Goal: Information Seeking & Learning: Learn about a topic

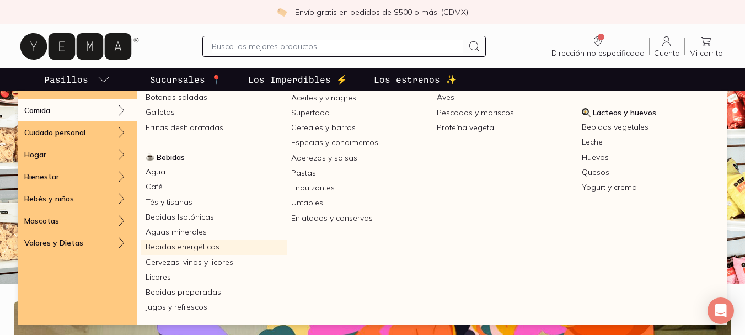
scroll to position [182, 0]
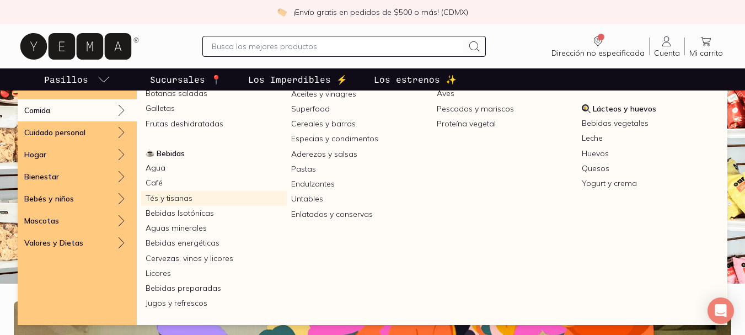
click at [181, 197] on link "Tés y tisanas" at bounding box center [214, 198] width 146 height 15
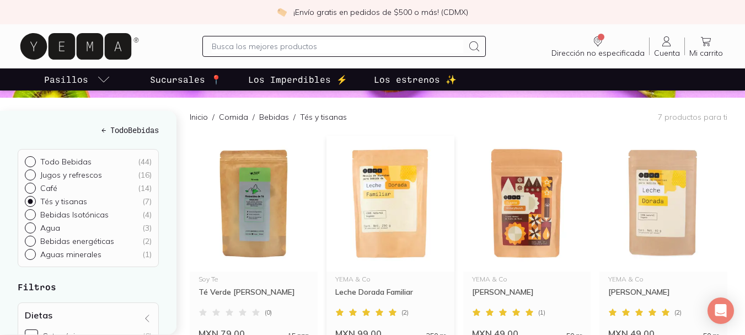
scroll to position [110, 0]
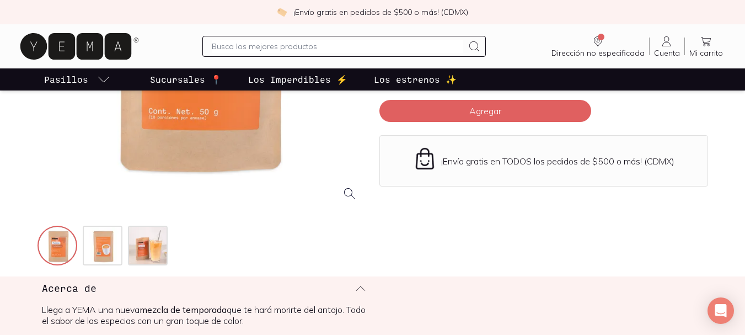
scroll to position [276, 0]
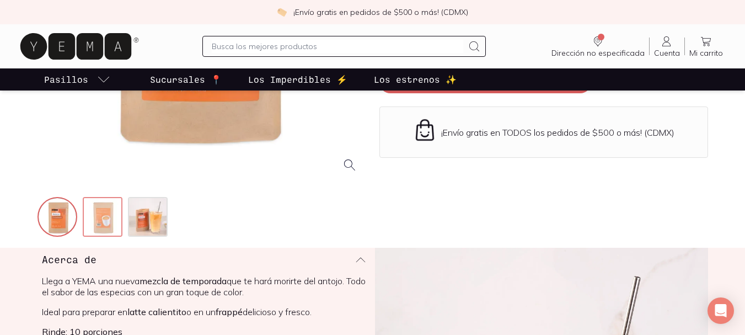
click at [96, 218] on img at bounding box center [104, 218] width 40 height 40
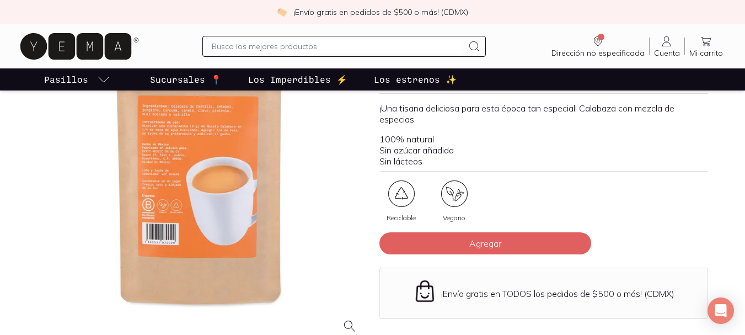
scroll to position [110, 0]
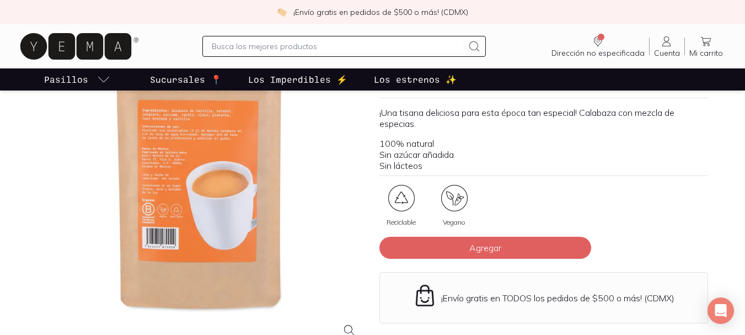
click at [160, 114] on div at bounding box center [202, 182] width 329 height 329
click at [211, 113] on div at bounding box center [202, 182] width 329 height 329
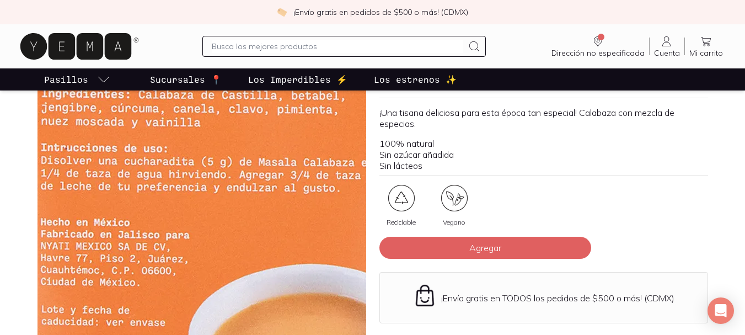
click at [185, 118] on img at bounding box center [241, 336] width 1104 height 1104
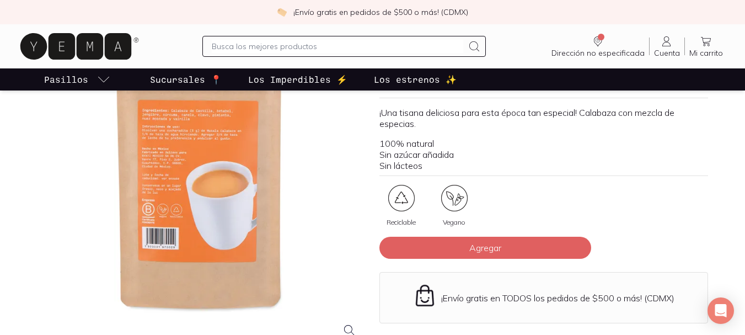
click at [151, 203] on div at bounding box center [202, 182] width 329 height 329
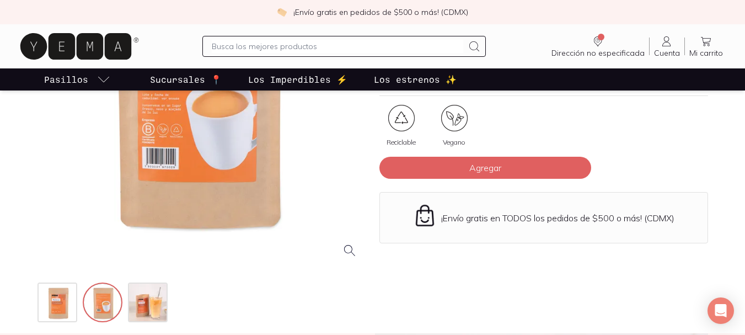
scroll to position [276, 0]
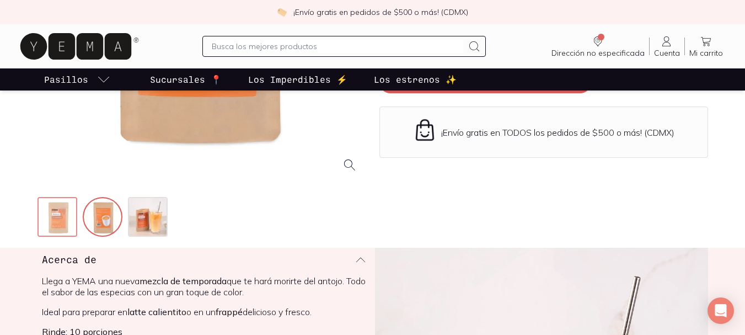
click at [57, 211] on img at bounding box center [59, 218] width 40 height 40
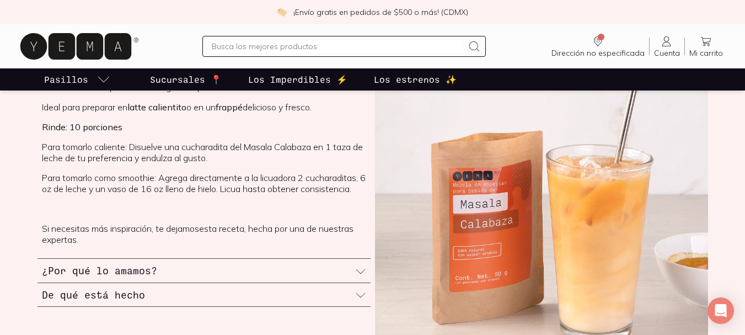
scroll to position [552, 0]
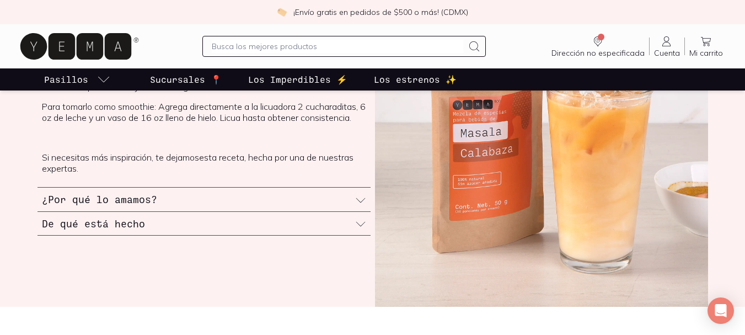
click at [339, 222] on div "De qué está hecho" at bounding box center [204, 224] width 333 height 24
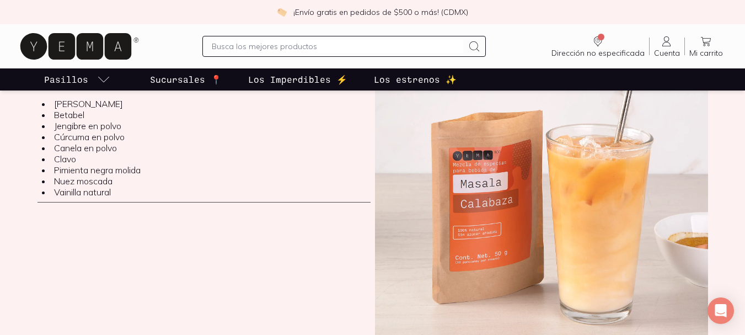
scroll to position [442, 0]
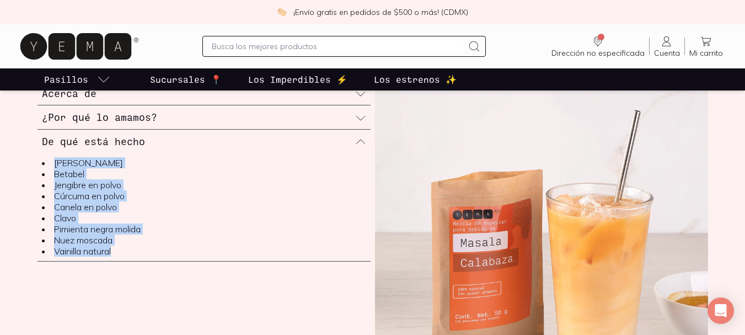
drag, startPoint x: 124, startPoint y: 252, endPoint x: 51, endPoint y: 163, distance: 114.9
click at [51, 163] on ul "[PERSON_NAME] Betabel Jengibre en polvo Cúrcuma en polvo Canela en polvo Clavo …" at bounding box center [204, 206] width 324 height 99
copy ul "[PERSON_NAME] Betabel Jengibre en polvo Cúrcuma en polvo Canela en polvo Clavo …"
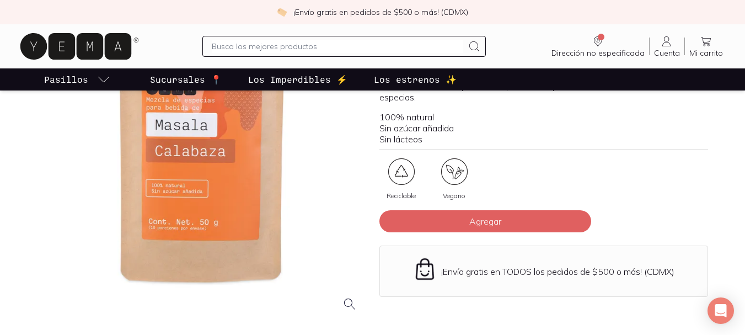
scroll to position [111, 0]
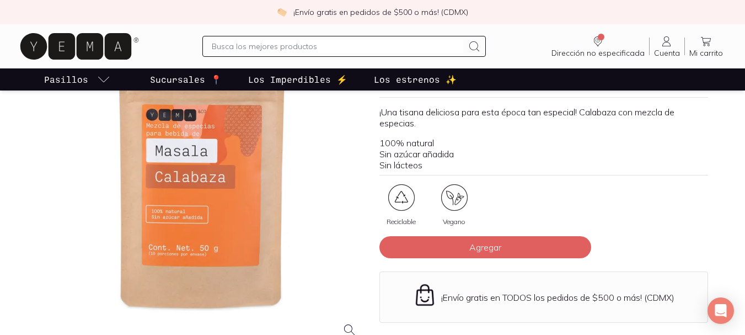
click at [303, 193] on div at bounding box center [202, 182] width 329 height 329
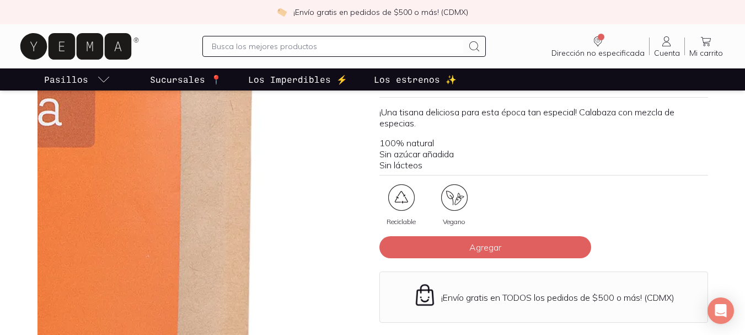
drag, startPoint x: 295, startPoint y: 206, endPoint x: 289, endPoint y: 215, distance: 10.3
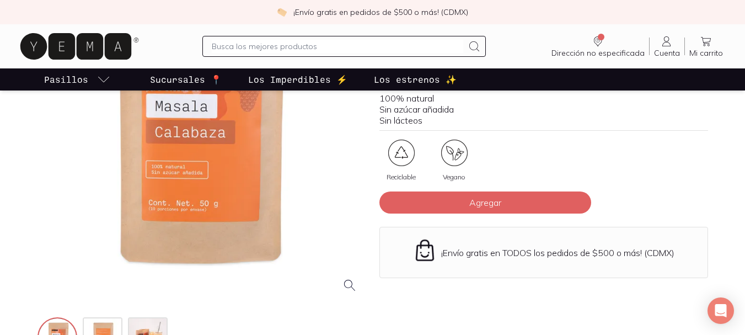
scroll to position [221, 0]
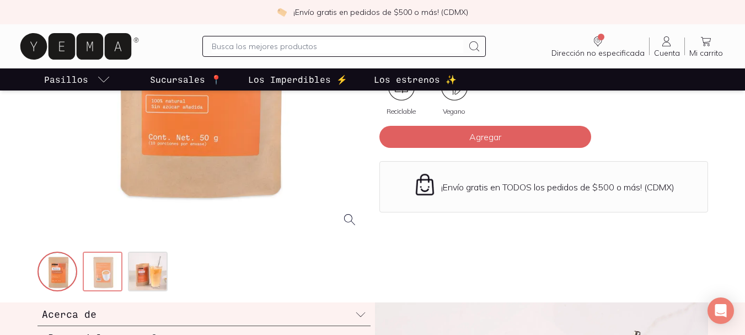
click at [113, 273] on img at bounding box center [104, 273] width 40 height 40
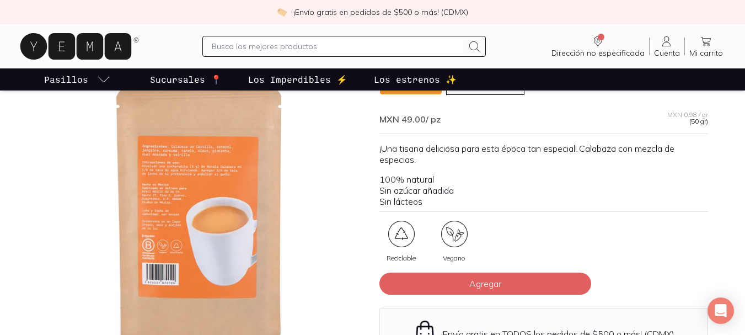
scroll to position [56, 0]
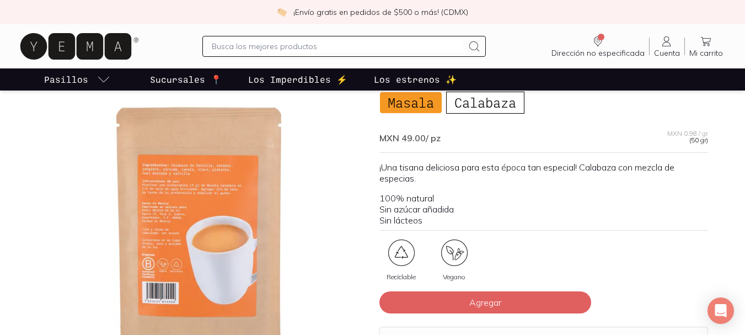
click at [164, 174] on div at bounding box center [202, 237] width 329 height 329
